Goal: Task Accomplishment & Management: Manage account settings

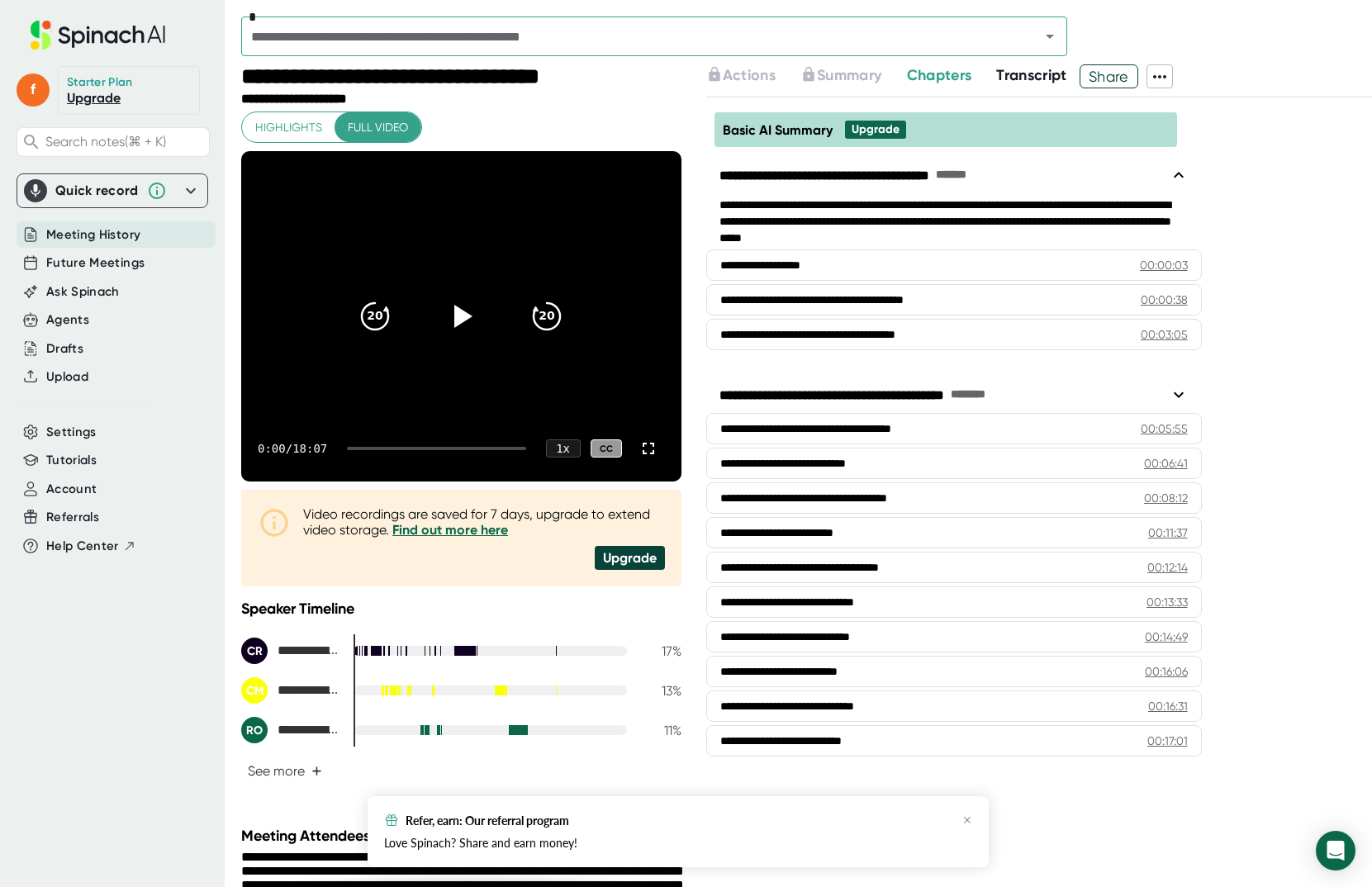
click at [1164, 79] on icon at bounding box center [1159, 76] width 20 height 20
click at [1310, 89] on div at bounding box center [686, 444] width 1372 height 887
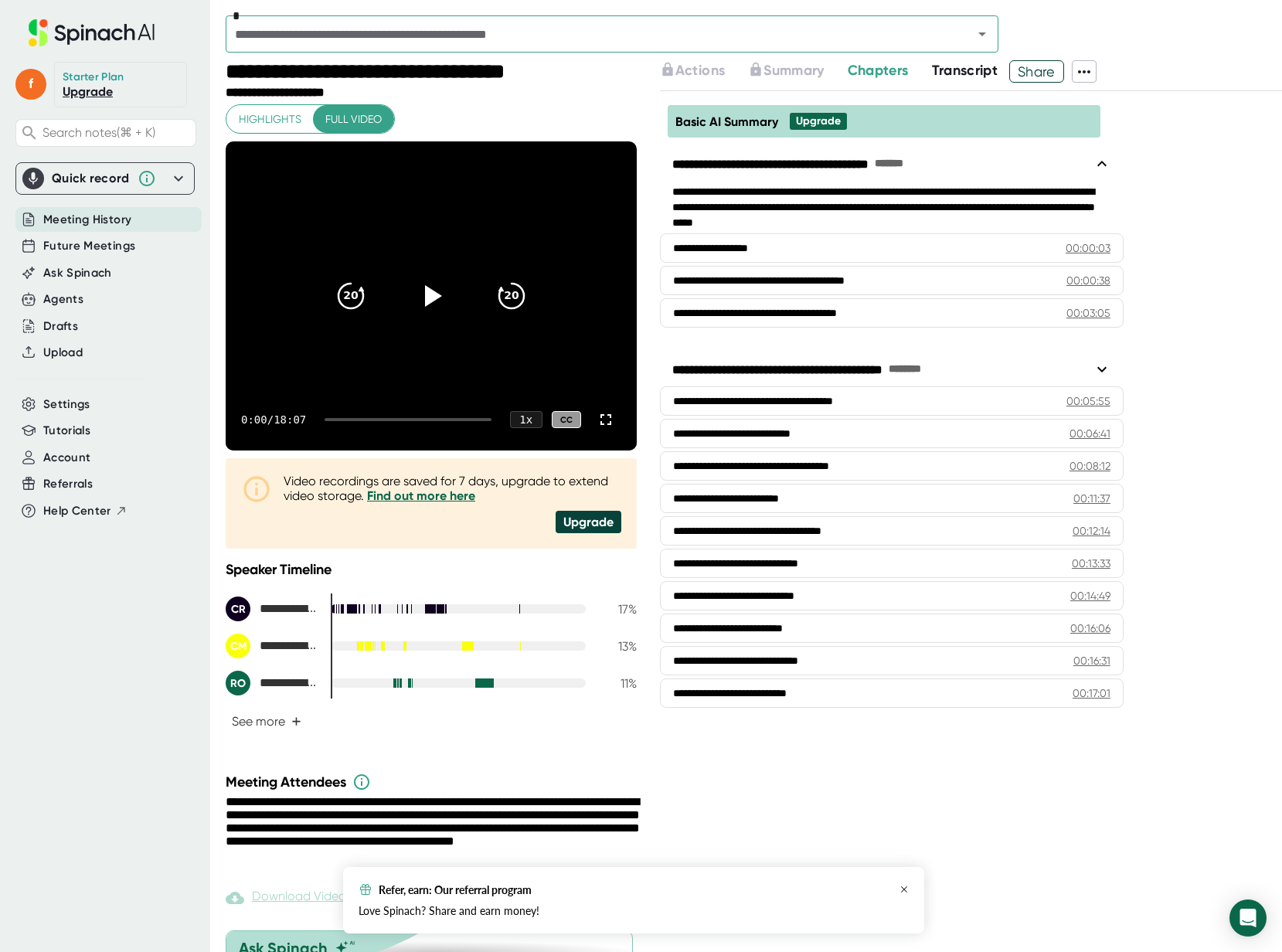
click at [903, 829] on icon "button" at bounding box center [904, 889] width 9 height 9
click at [183, 180] on icon at bounding box center [178, 178] width 19 height 19
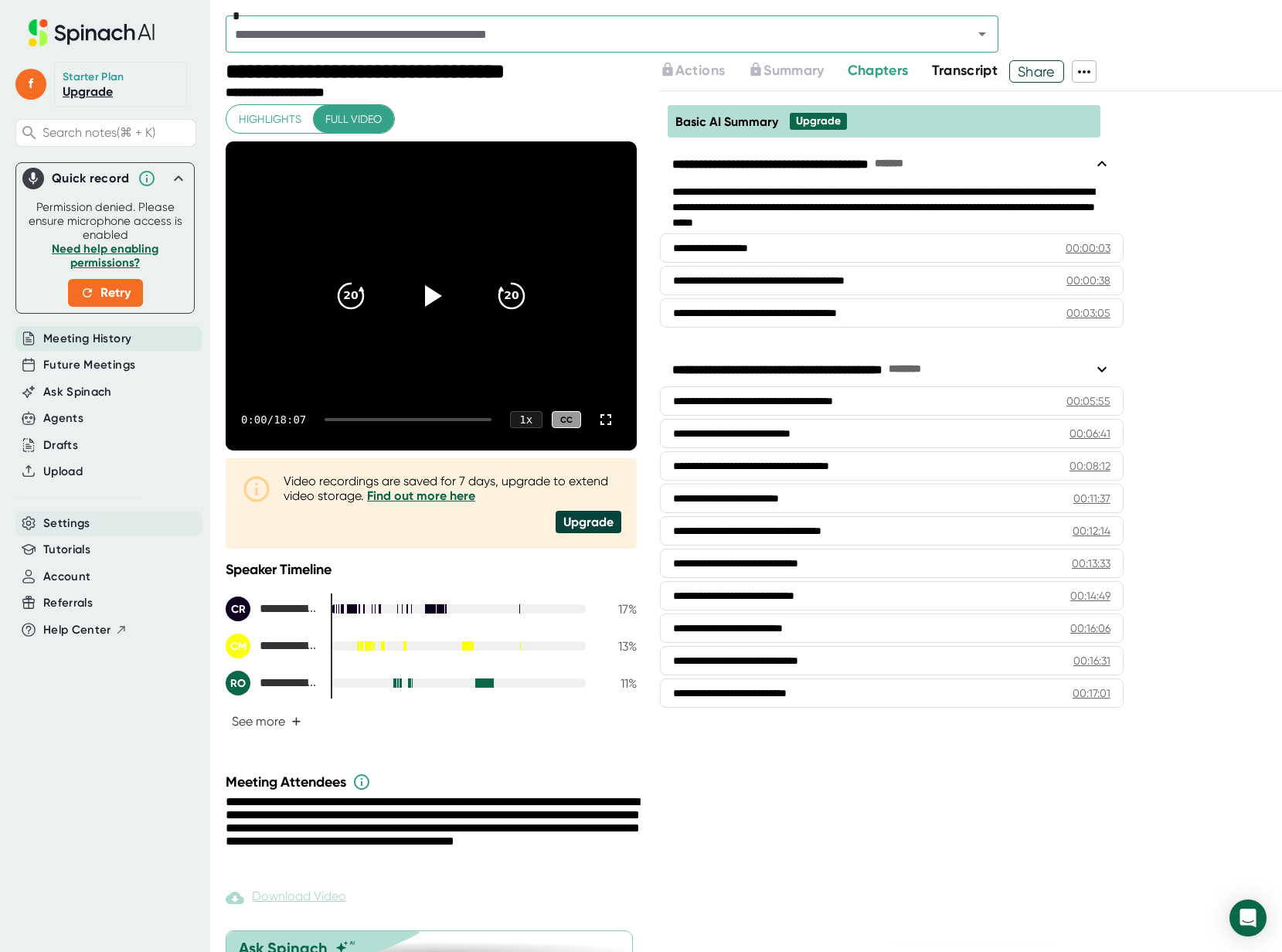
click at [118, 524] on div "Settings" at bounding box center [108, 524] width 186 height 26
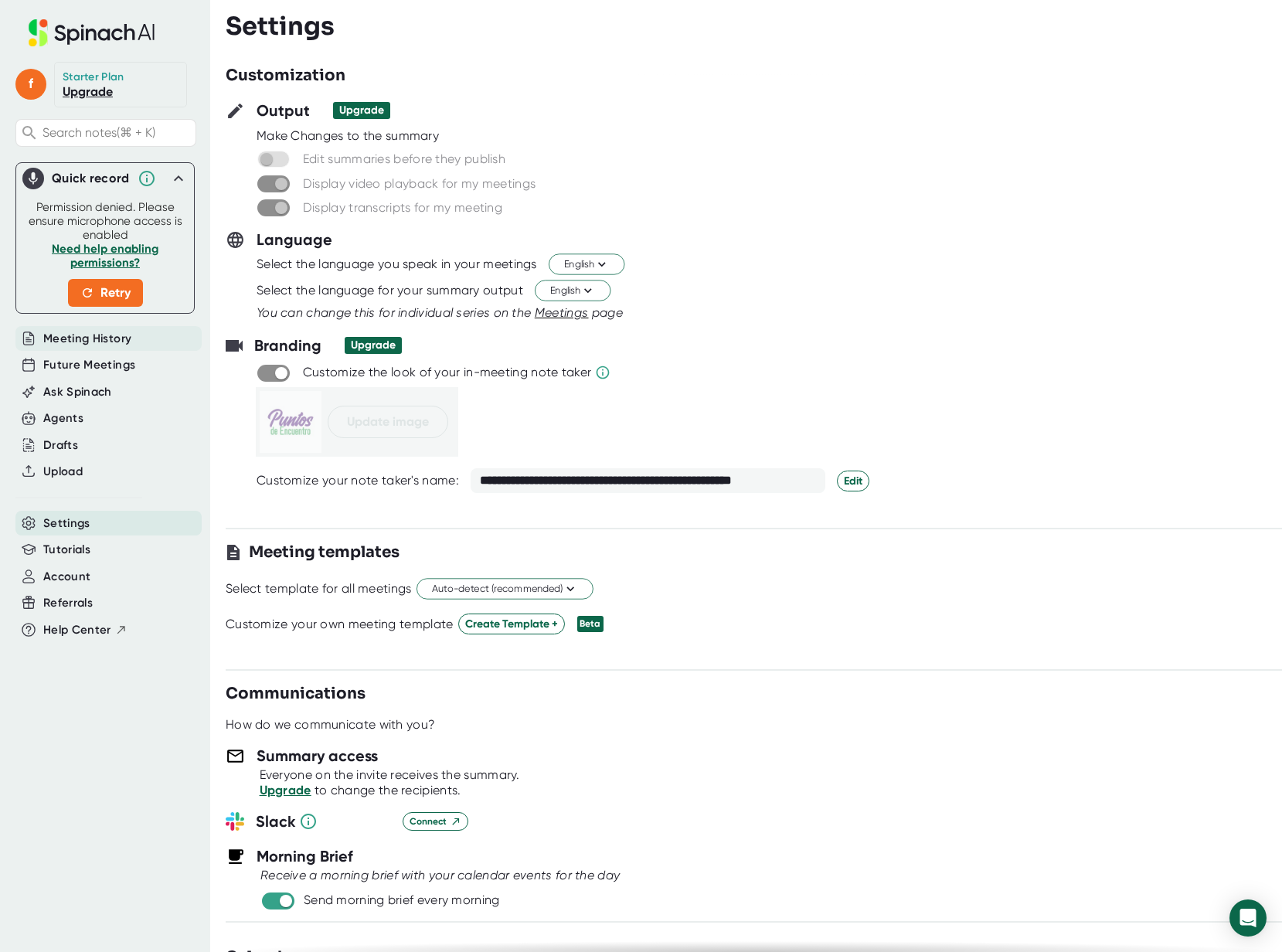
click at [87, 332] on span "Meeting History" at bounding box center [87, 339] width 88 height 18
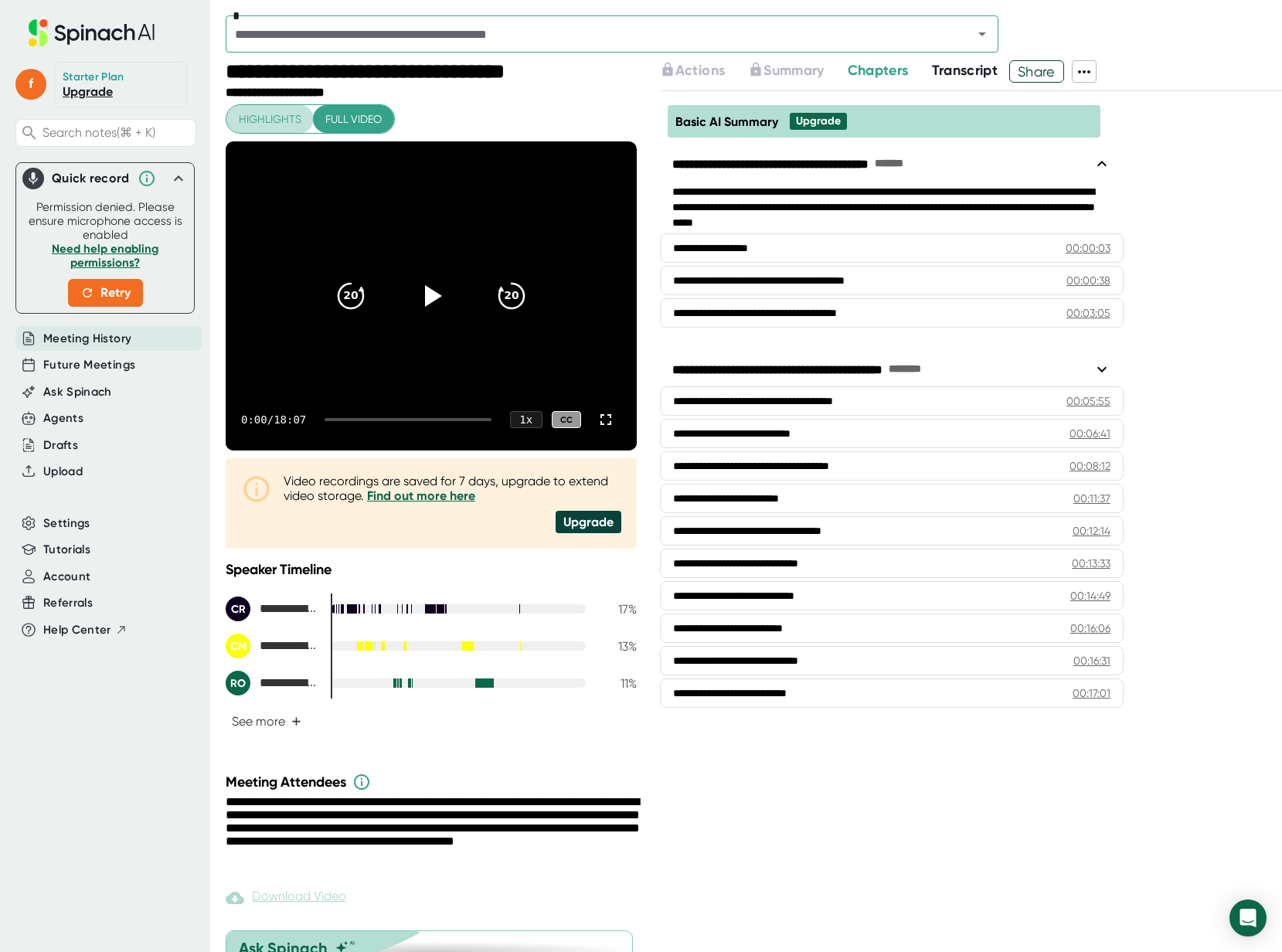
click at [266, 122] on span "Highlights" at bounding box center [270, 119] width 62 height 20
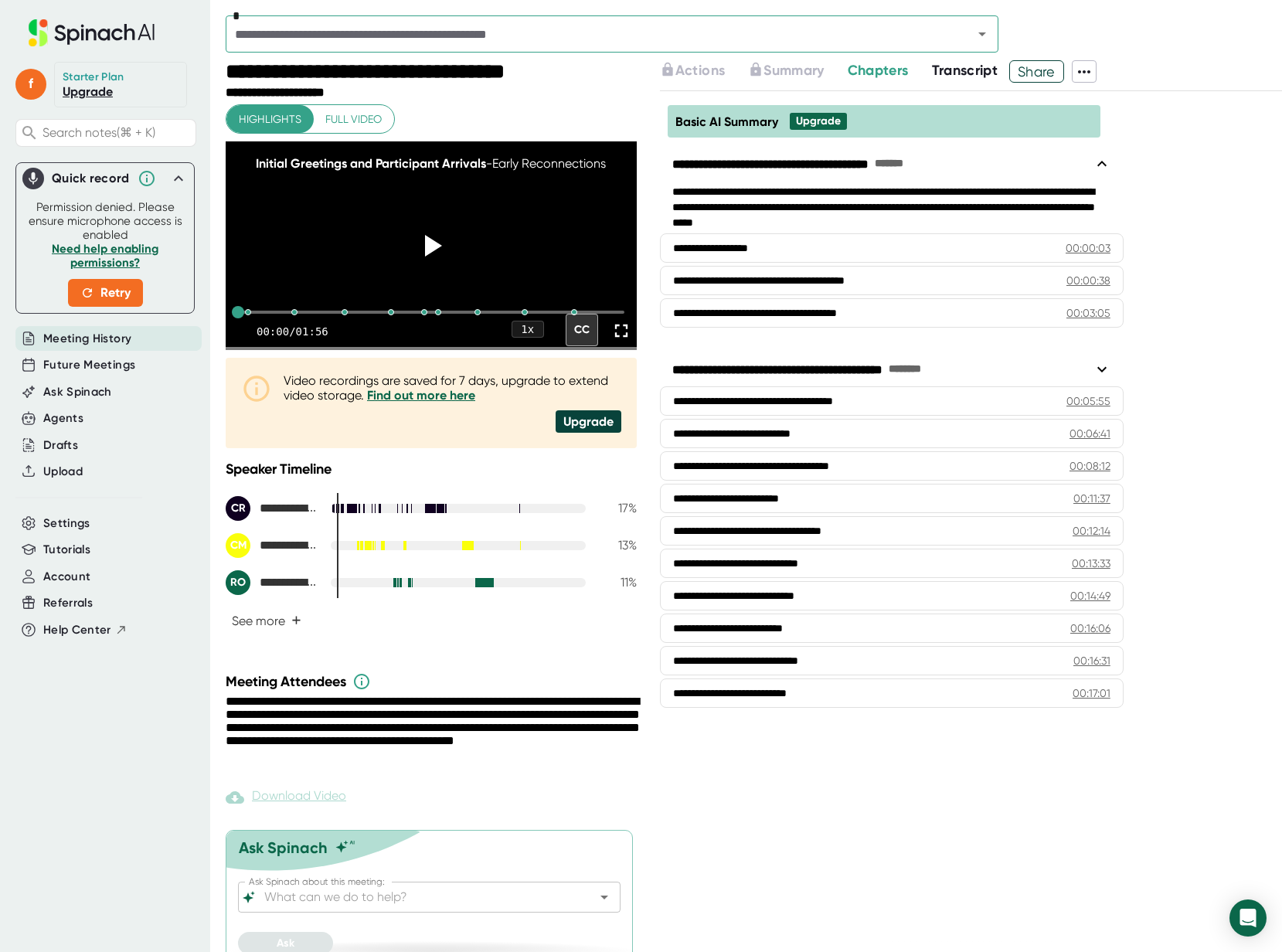
click at [1090, 70] on icon at bounding box center [1084, 71] width 19 height 19
click at [1132, 242] on li "Delete Meeting Data" at bounding box center [1155, 233] width 159 height 25
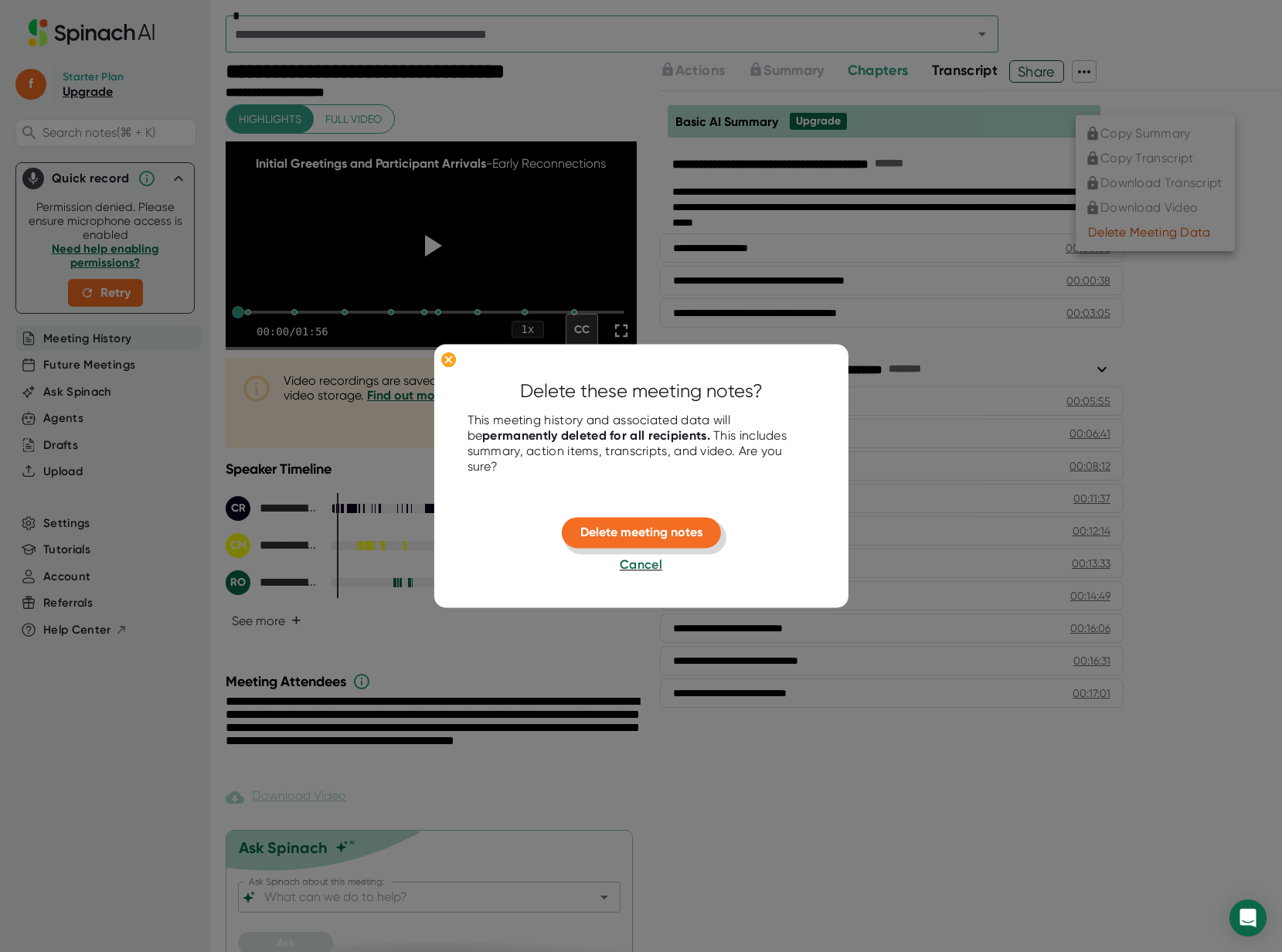
click at [658, 536] on span "Delete meeting notes" at bounding box center [641, 532] width 122 height 15
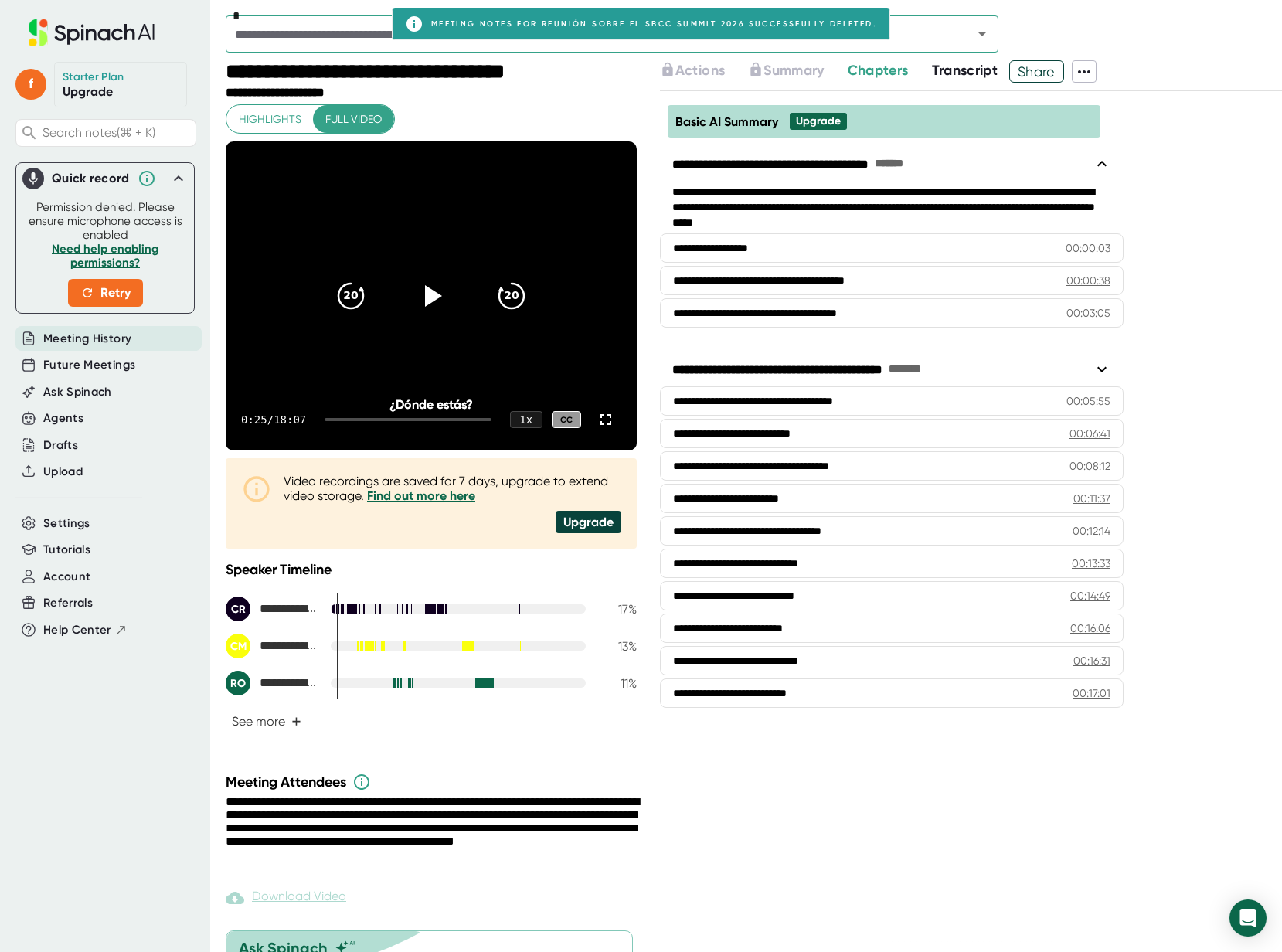
click at [108, 38] on icon at bounding box center [104, 35] width 12 height 12
